Goal: Transaction & Acquisition: Purchase product/service

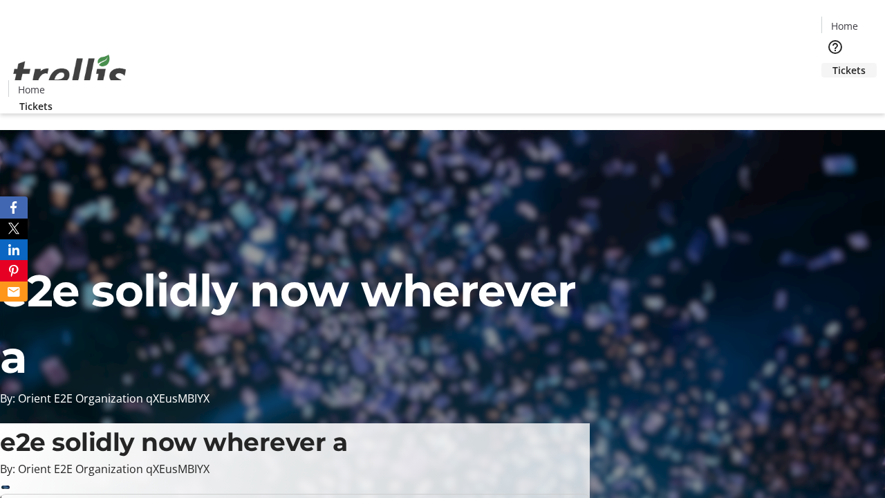
click at [833, 63] on span "Tickets" at bounding box center [849, 70] width 33 height 15
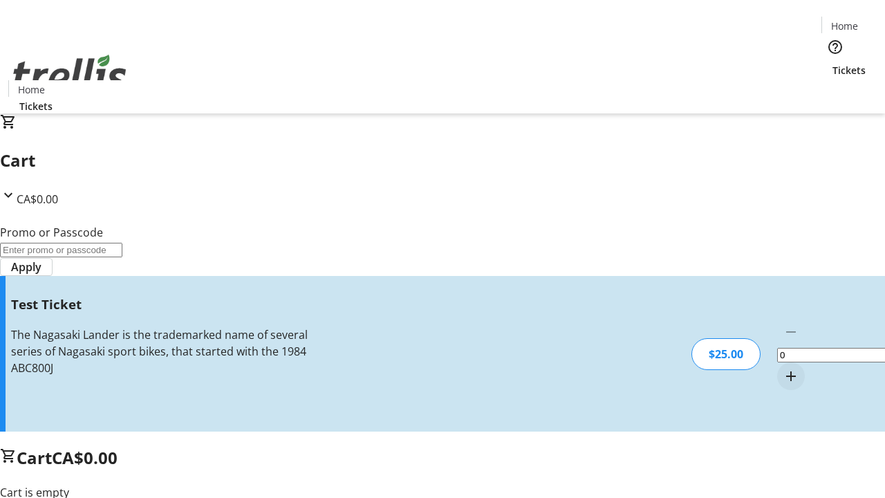
click at [783, 368] on mat-icon "Increment by one" at bounding box center [791, 376] width 17 height 17
type input "1"
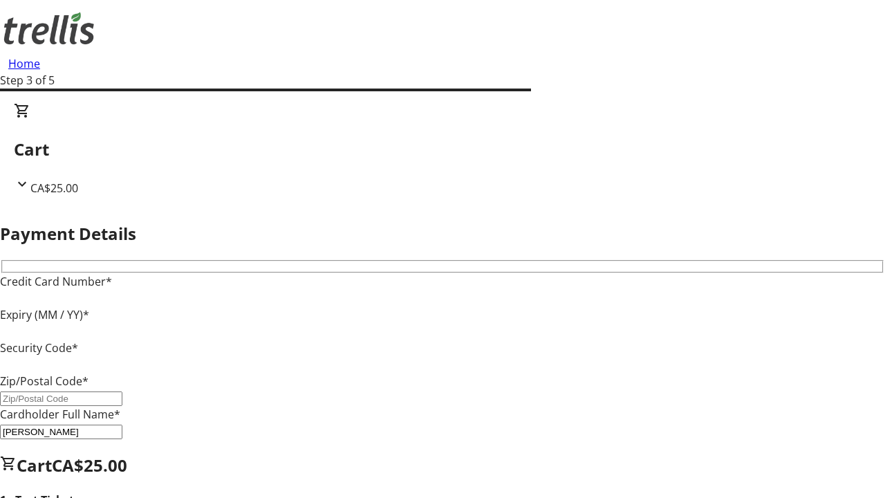
type input "V1Y 0C2"
